Goal: Task Accomplishment & Management: Complete application form

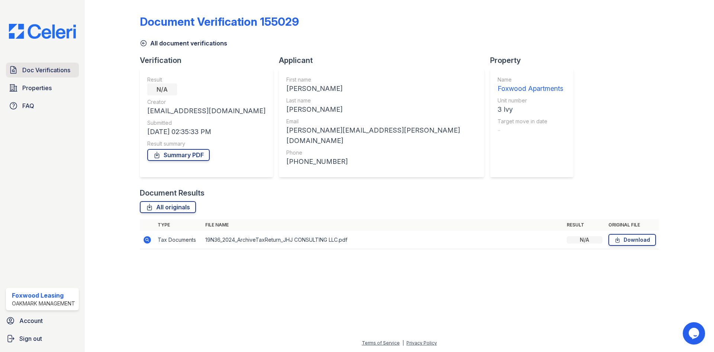
click at [42, 67] on span "Doc Verifications" at bounding box center [46, 69] width 48 height 9
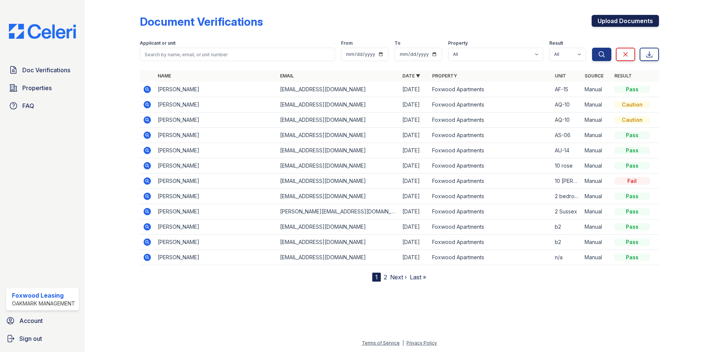
click at [619, 20] on link "Upload Documents" at bounding box center [625, 21] width 67 height 12
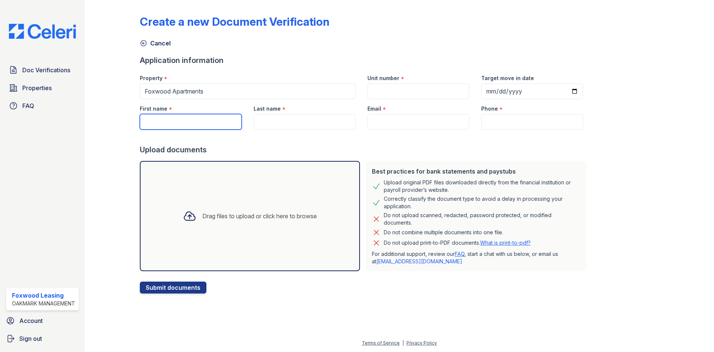
click at [168, 119] on input "First name" at bounding box center [191, 122] width 102 height 16
type input "[PERSON_NAME]"
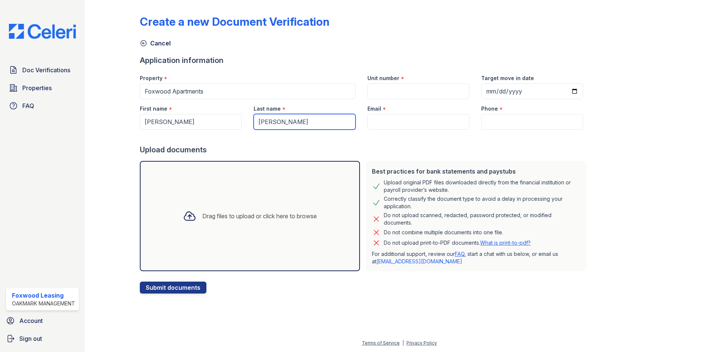
type input "[PERSON_NAME]"
click at [377, 119] on input "Email" at bounding box center [419, 122] width 102 height 16
paste input "[EMAIL_ADDRESS][DOMAIN_NAME]"
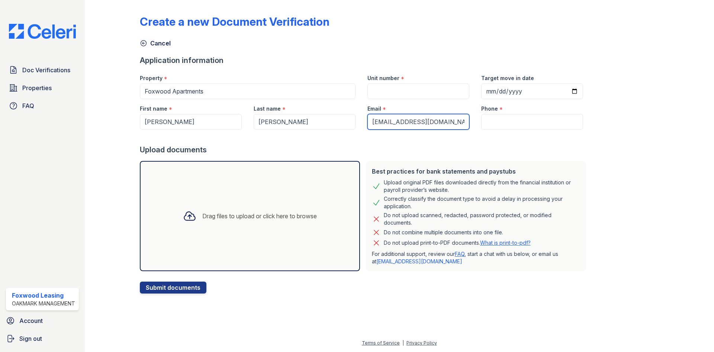
type input "[EMAIL_ADDRESS][DOMAIN_NAME]"
drag, startPoint x: 490, startPoint y: 117, endPoint x: 487, endPoint y: 125, distance: 8.5
click at [488, 121] on input "Phone" at bounding box center [532, 122] width 102 height 16
paste input "610) 880-9836"
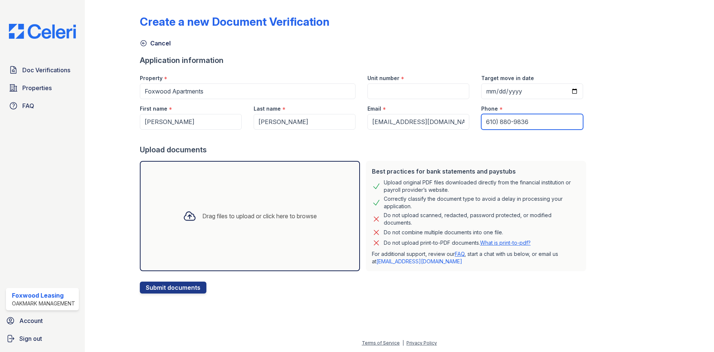
click at [481, 121] on input "610) 880-9836" at bounding box center [532, 122] width 102 height 16
type input "[PHONE_NUMBER]"
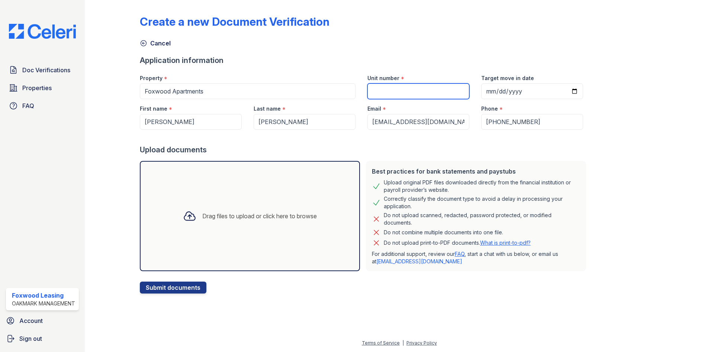
click at [388, 85] on input "Unit number" at bounding box center [419, 91] width 102 height 16
drag, startPoint x: 391, startPoint y: 90, endPoint x: 414, endPoint y: 100, distance: 24.9
click at [394, 92] on input "bg-02" at bounding box center [419, 91] width 102 height 16
type input "bg-02"
click at [419, 104] on div "Email *" at bounding box center [419, 106] width 102 height 15
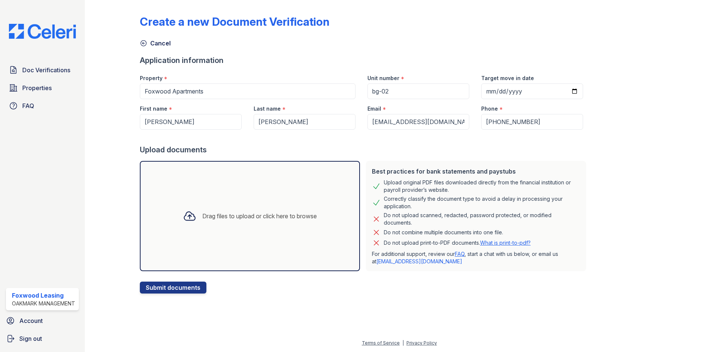
click at [186, 215] on icon at bounding box center [189, 216] width 11 height 9
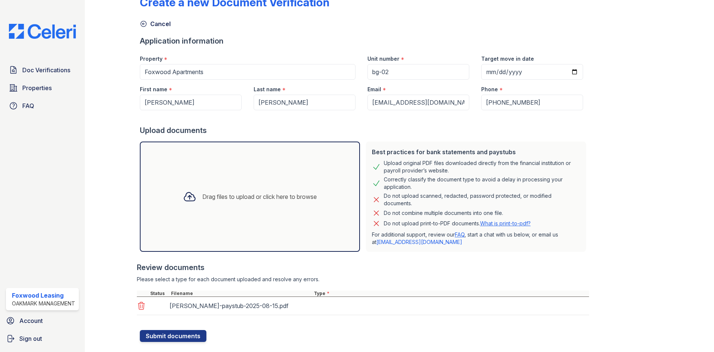
scroll to position [35, 0]
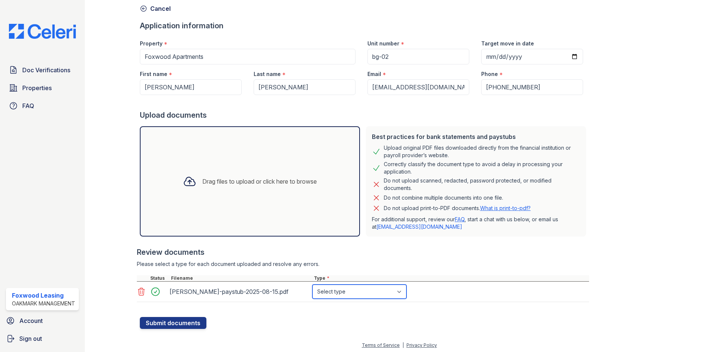
click at [340, 290] on select "Select type Paystub Bank Statement Offer Letter Tax Documents Benefit Award Let…" at bounding box center [359, 291] width 94 height 14
select select "paystub"
click at [312, 284] on select "Select type Paystub Bank Statement Offer Letter Tax Documents Benefit Award Let…" at bounding box center [359, 291] width 94 height 14
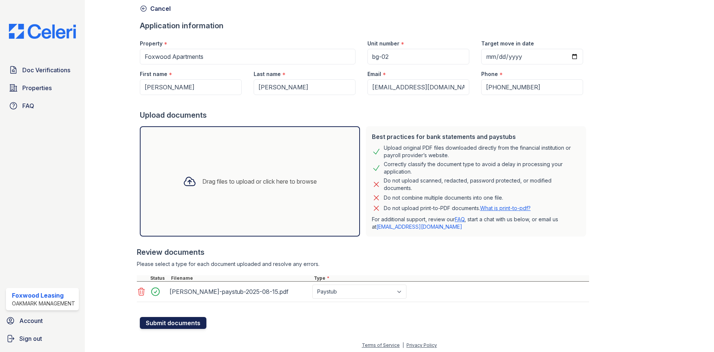
click at [170, 323] on button "Submit documents" at bounding box center [173, 323] width 67 height 12
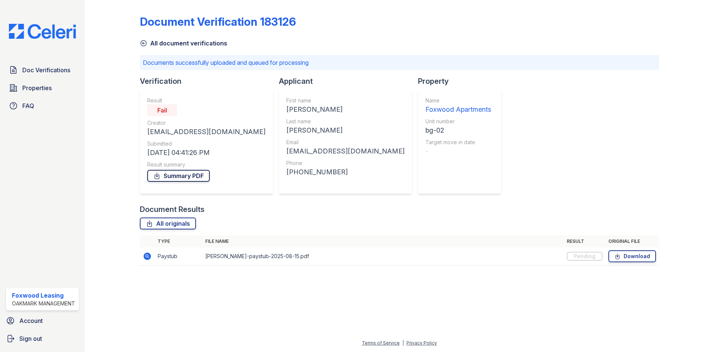
click at [179, 175] on link "Summary PDF" at bounding box center [178, 176] width 62 height 12
